Goal: Information Seeking & Learning: Learn about a topic

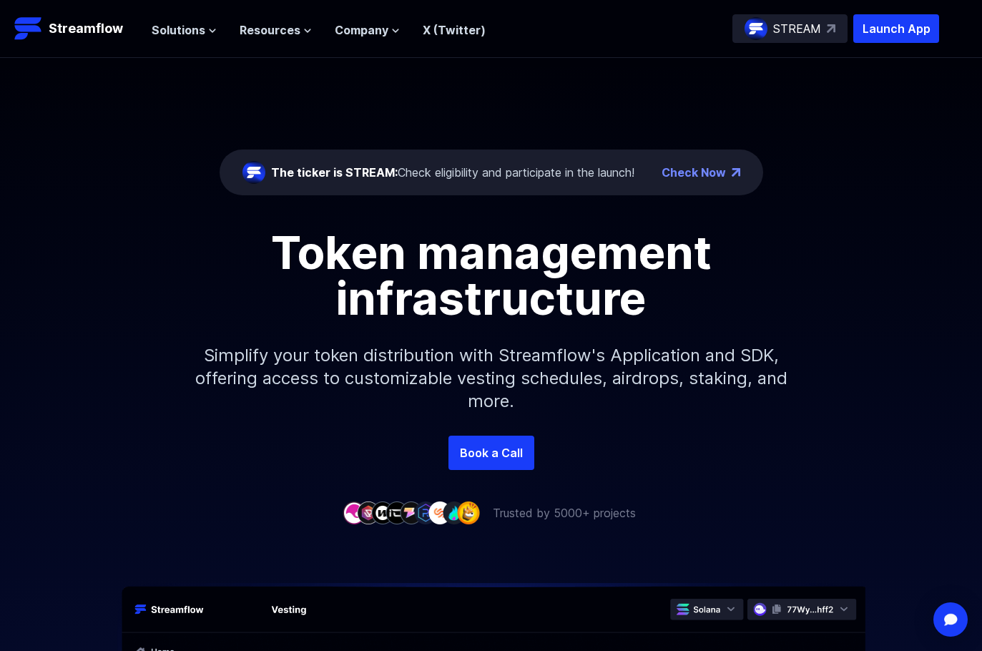
click at [61, 13] on header "Streamflow Launch App STREAM Solutions Overview Streamflow features an all-in-o…" at bounding box center [491, 29] width 982 height 58
click at [59, 21] on p "Streamflow" at bounding box center [86, 29] width 74 height 20
click at [509, 468] on link "Book a Call" at bounding box center [491, 452] width 86 height 34
click at [807, 32] on p "STREAM" at bounding box center [797, 28] width 48 height 17
drag, startPoint x: 669, startPoint y: 162, endPoint x: 682, endPoint y: 170, distance: 15.5
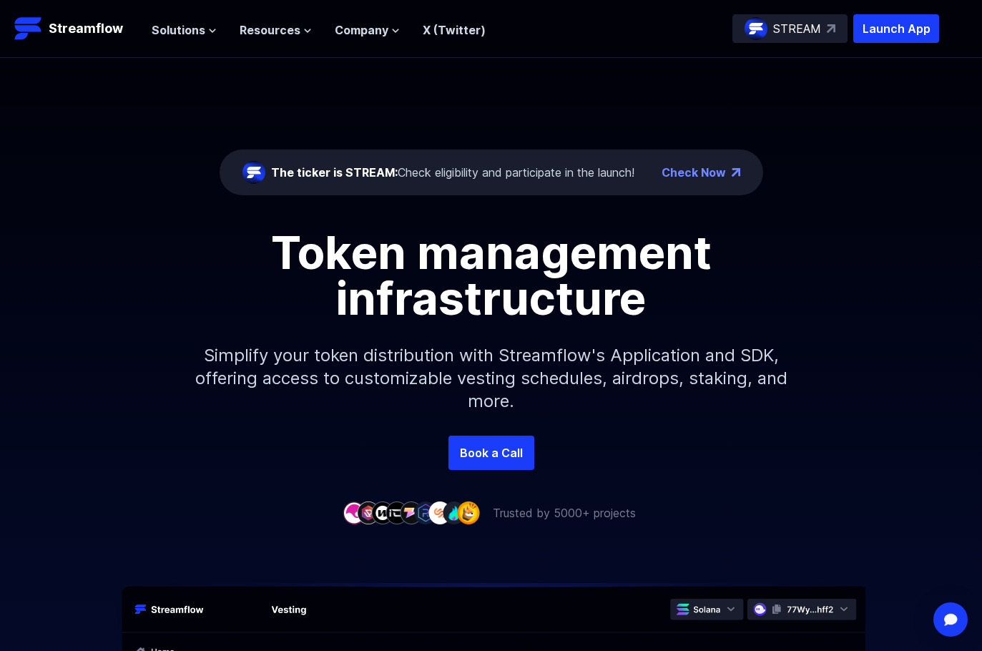
click at [669, 162] on div "The ticker is STREAM: Check eligibility and participate in the launch! Check Now" at bounding box center [490, 172] width 543 height 46
click at [695, 174] on link "Check Now" at bounding box center [693, 172] width 64 height 17
